Goal: Task Accomplishment & Management: Complete application form

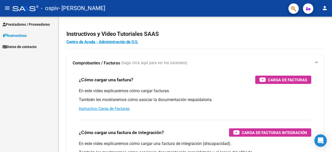
click at [26, 23] on span "Prestadores / Proveedores" at bounding box center [26, 24] width 47 height 6
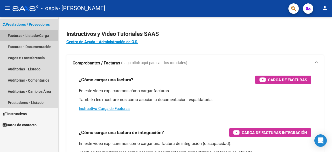
click at [28, 34] on link "Facturas - Listado/Carga" at bounding box center [29, 35] width 58 height 11
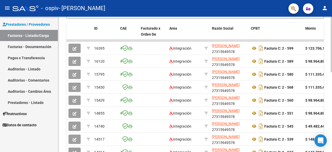
scroll to position [139, 0]
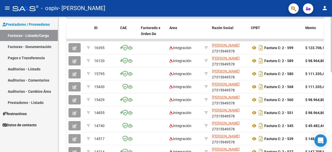
click at [331, 93] on div at bounding box center [330, 102] width 1 height 55
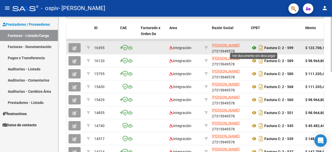
click at [252, 48] on icon at bounding box center [253, 48] width 7 height 6
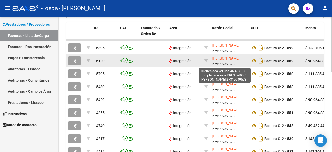
click at [217, 60] on span "[PERSON_NAME]" at bounding box center [226, 58] width 28 height 4
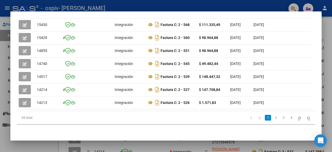
scroll to position [0, 0]
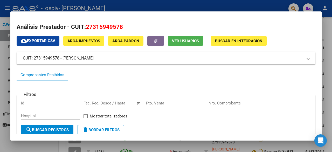
click at [331, 27] on div at bounding box center [166, 76] width 332 height 152
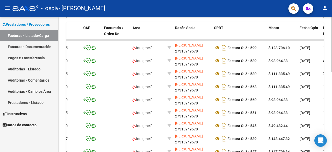
scroll to position [0, 37]
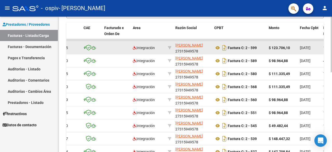
click at [161, 50] on datatable-body-cell "Integración" at bounding box center [148, 47] width 35 height 13
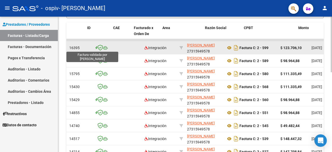
scroll to position [0, 0]
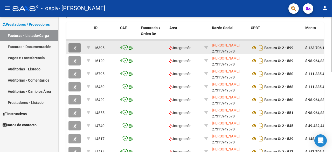
click at [75, 46] on icon "button" at bounding box center [75, 48] width 4 height 4
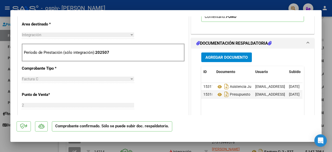
scroll to position [111, 0]
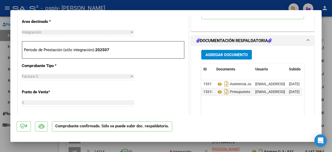
click at [60, 147] on div at bounding box center [166, 76] width 332 height 152
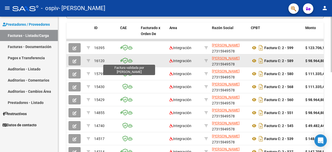
click at [125, 60] on icon at bounding box center [124, 61] width 5 height 6
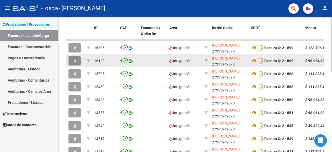
click at [74, 61] on icon "button" at bounding box center [75, 61] width 4 height 4
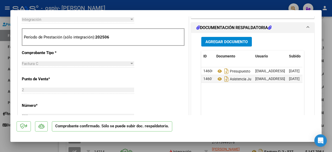
scroll to position [209, 0]
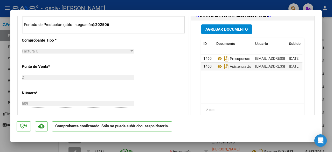
click at [221, 32] on span "Agregar Documento" at bounding box center [226, 29] width 42 height 5
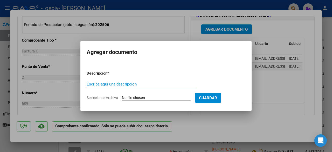
click at [144, 83] on input "Escriba aquí una descripcion" at bounding box center [141, 84] width 109 height 5
type input "Informe semestral"
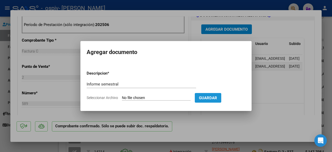
click at [214, 96] on span "Guardar" at bounding box center [208, 97] width 18 height 5
click at [156, 96] on input "Seleccionar Archivo" at bounding box center [156, 97] width 69 height 5
type input "C:\fakepath\Josué TR-Informe evolutivo 1er semestre 2025.pdf"
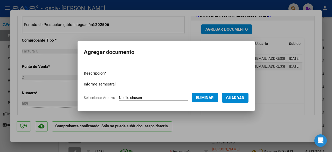
click at [244, 99] on span "Guardar" at bounding box center [235, 97] width 18 height 5
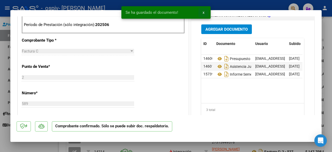
click at [205, 11] on button "x" at bounding box center [203, 12] width 10 height 9
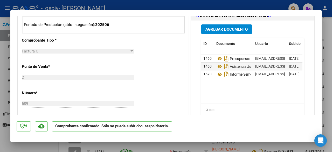
click at [326, 36] on div at bounding box center [166, 76] width 332 height 152
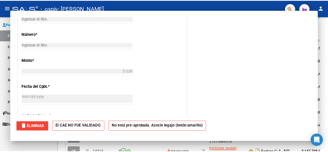
scroll to position [0, 0]
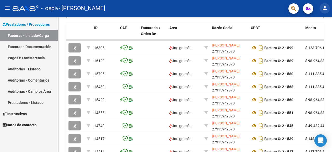
click at [326, 9] on mat-icon "person" at bounding box center [324, 8] width 6 height 6
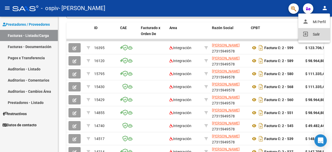
click at [316, 34] on button "exit_to_app Salir" at bounding box center [314, 34] width 32 height 12
